Goal: Information Seeking & Learning: Learn about a topic

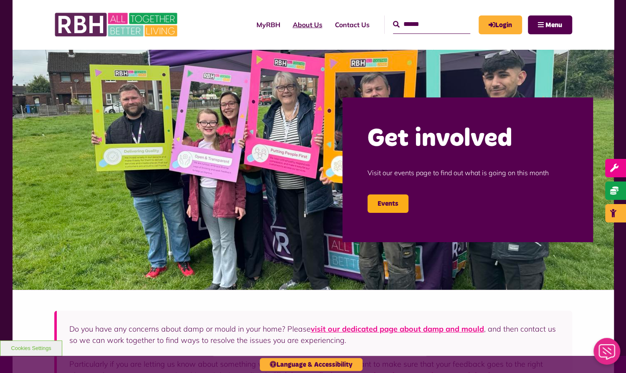
click at [297, 27] on link "About Us" at bounding box center [308, 24] width 42 height 23
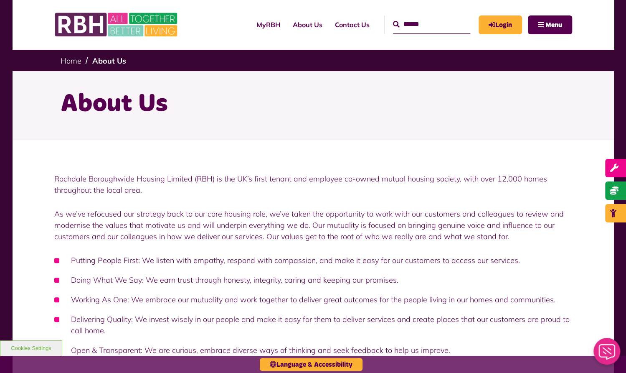
click at [237, 199] on div "Rochdale Boroughwide Housing Limited (RBH) is the UK’s first tenant and employe…" at bounding box center [313, 264] width 518 height 183
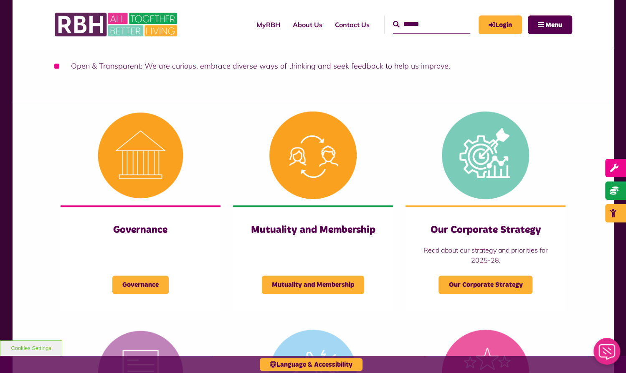
scroll to position [301, 0]
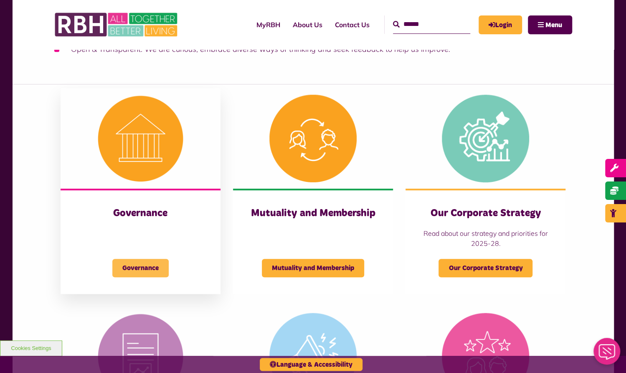
click at [150, 265] on span "Governance" at bounding box center [140, 268] width 56 height 18
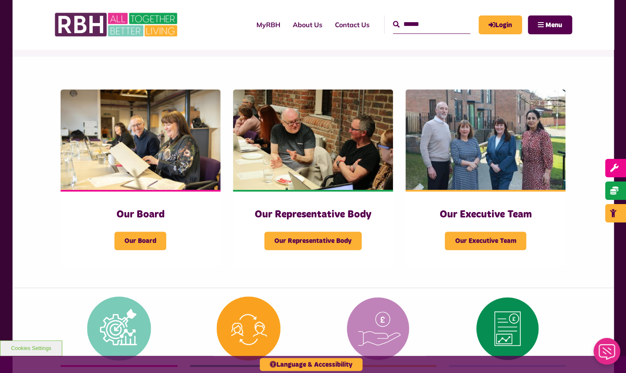
scroll to position [117, 0]
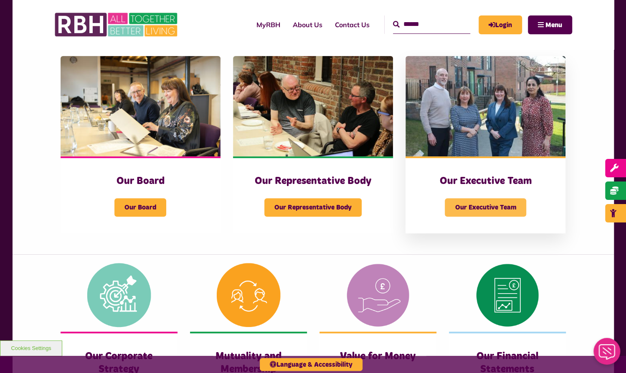
click at [503, 206] on span "Our Executive Team" at bounding box center [485, 207] width 81 height 18
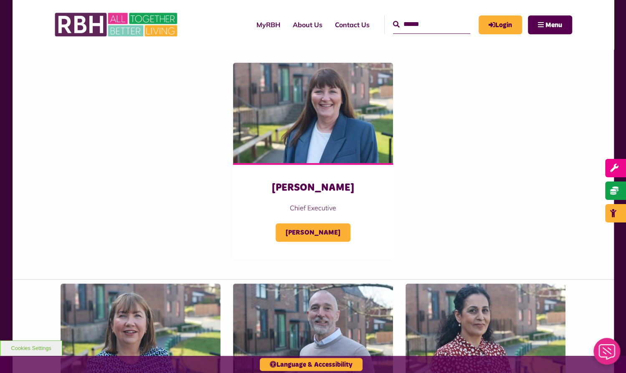
scroll to position [128, 0]
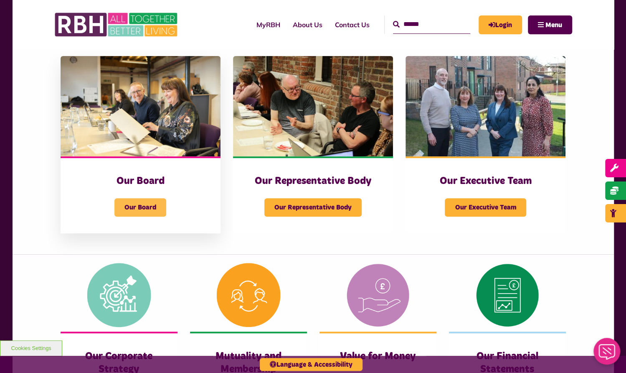
scroll to position [117, 0]
click at [143, 206] on span "Our Board" at bounding box center [140, 207] width 52 height 18
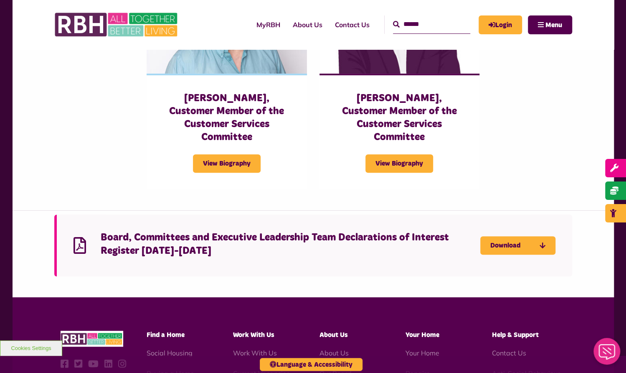
scroll to position [1989, 0]
